Goal: Communication & Community: Participate in discussion

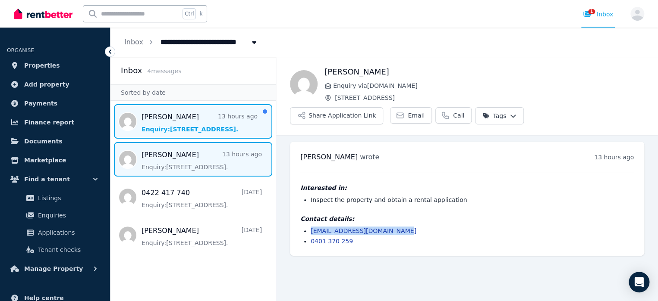
click at [213, 123] on span "Message list" at bounding box center [192, 121] width 165 height 34
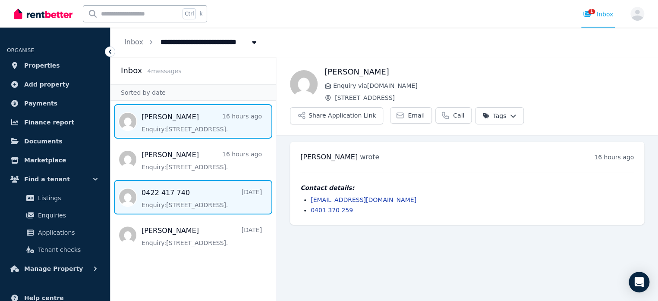
click at [217, 198] on span "Message list" at bounding box center [192, 197] width 165 height 34
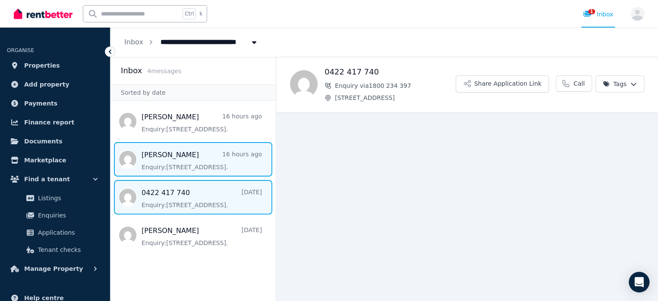
click at [205, 160] on span "Message list" at bounding box center [192, 159] width 165 height 34
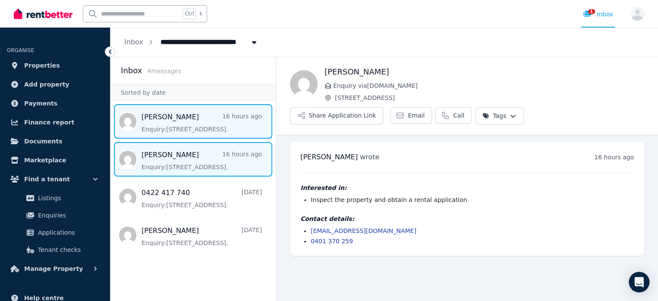
click at [207, 125] on span "Message list" at bounding box center [192, 121] width 165 height 34
